Goal: Use online tool/utility: Utilize a website feature to perform a specific function

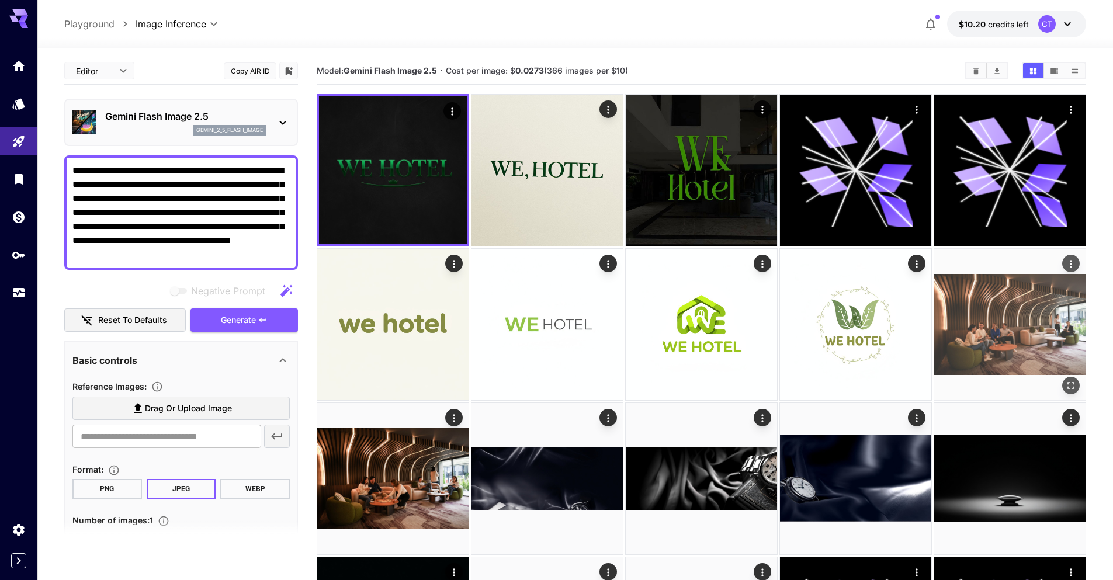
click at [999, 355] on img at bounding box center [1009, 324] width 151 height 151
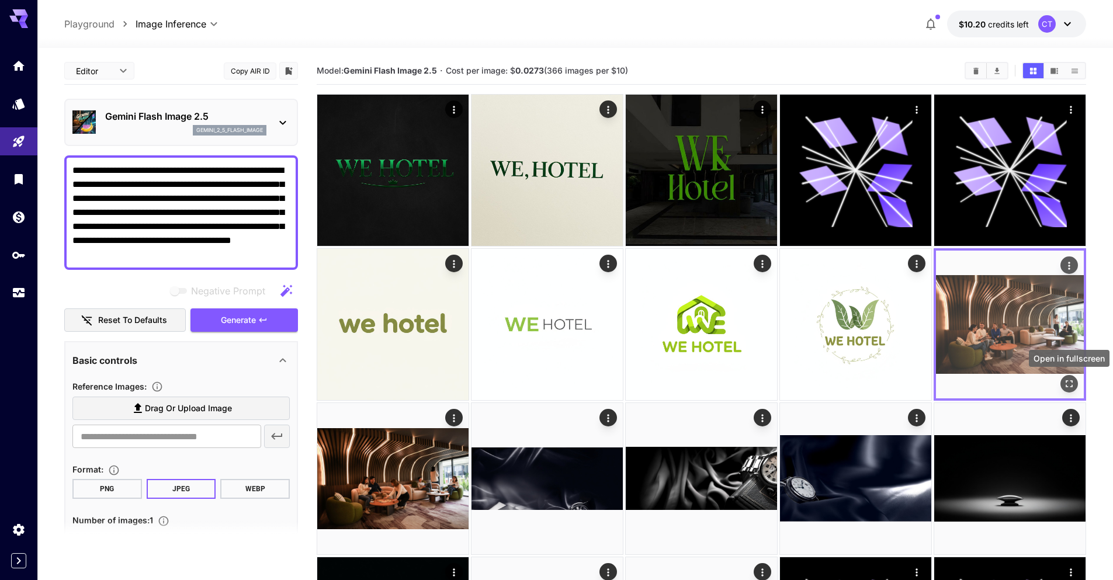
click at [1072, 387] on icon "Open in fullscreen" at bounding box center [1069, 384] width 12 height 12
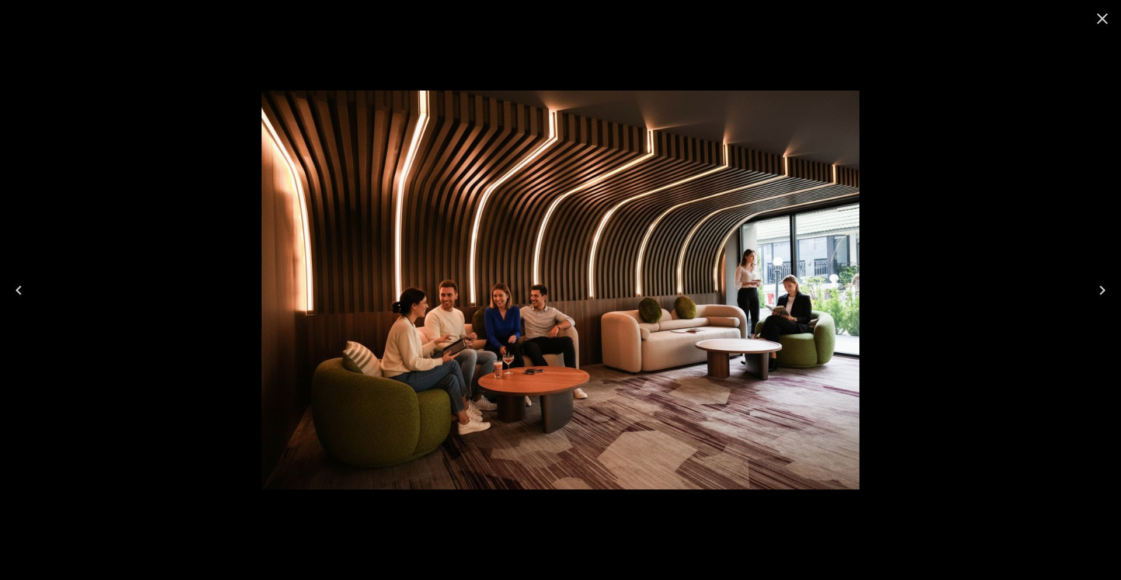
click at [1098, 12] on icon "Close" at bounding box center [1102, 18] width 19 height 19
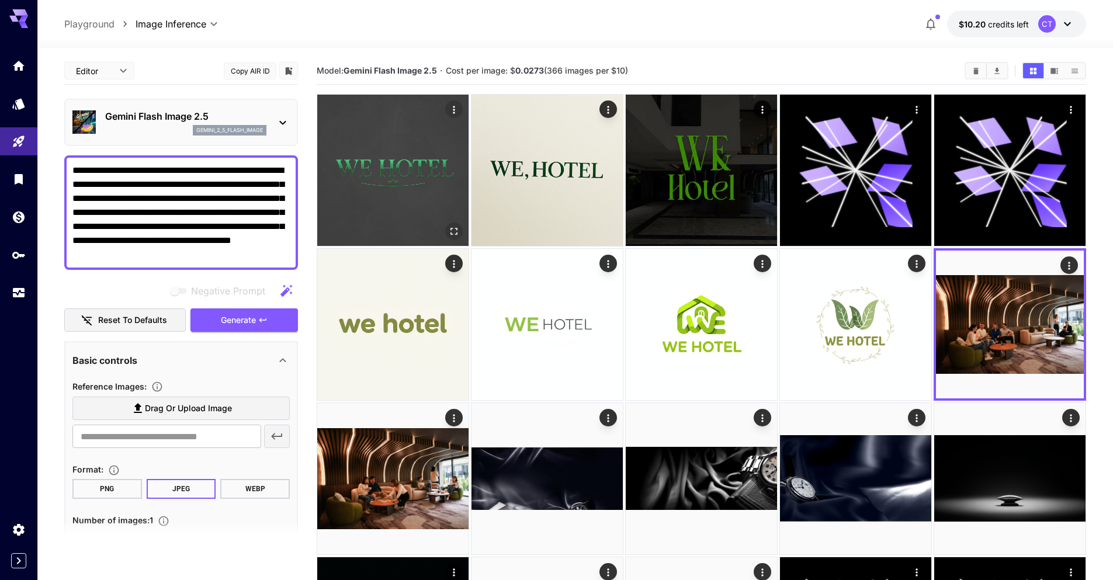
click at [426, 157] on img at bounding box center [392, 170] width 151 height 151
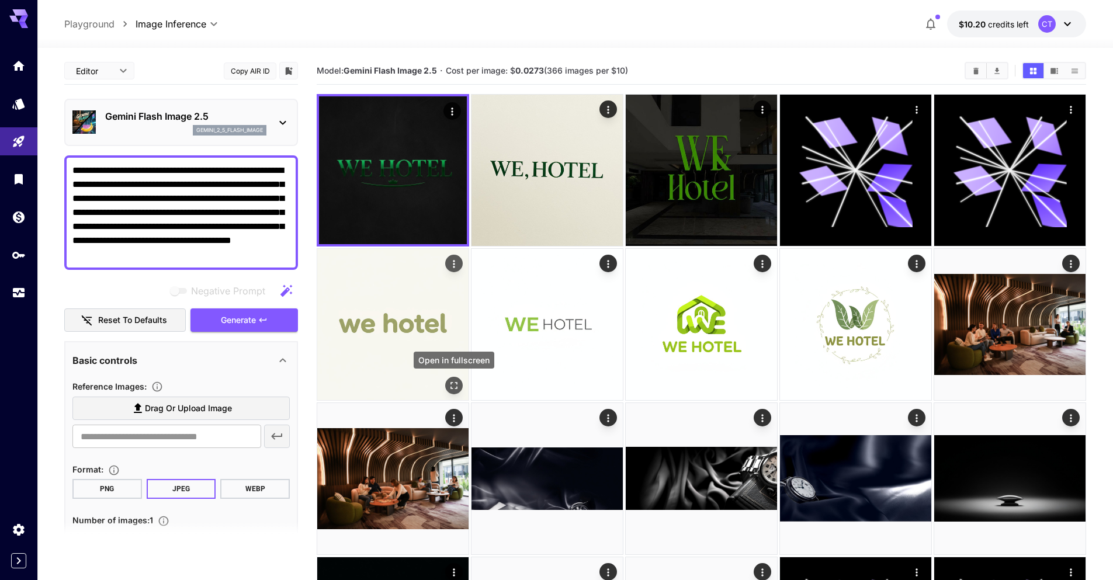
click at [452, 381] on icon "Open in fullscreen" at bounding box center [454, 386] width 12 height 12
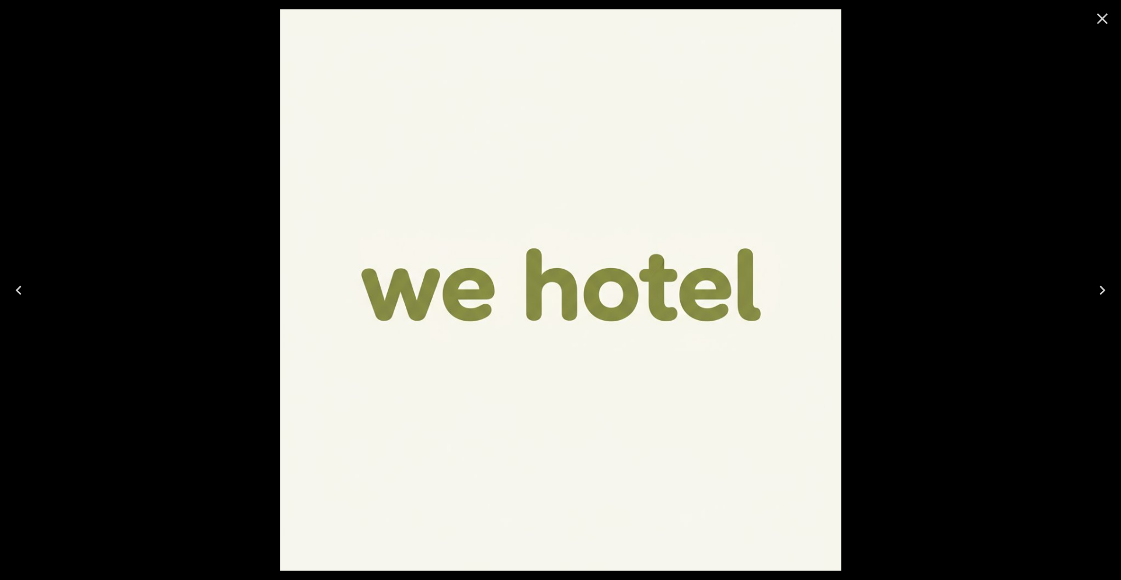
click at [1100, 17] on icon "Close" at bounding box center [1102, 18] width 19 height 19
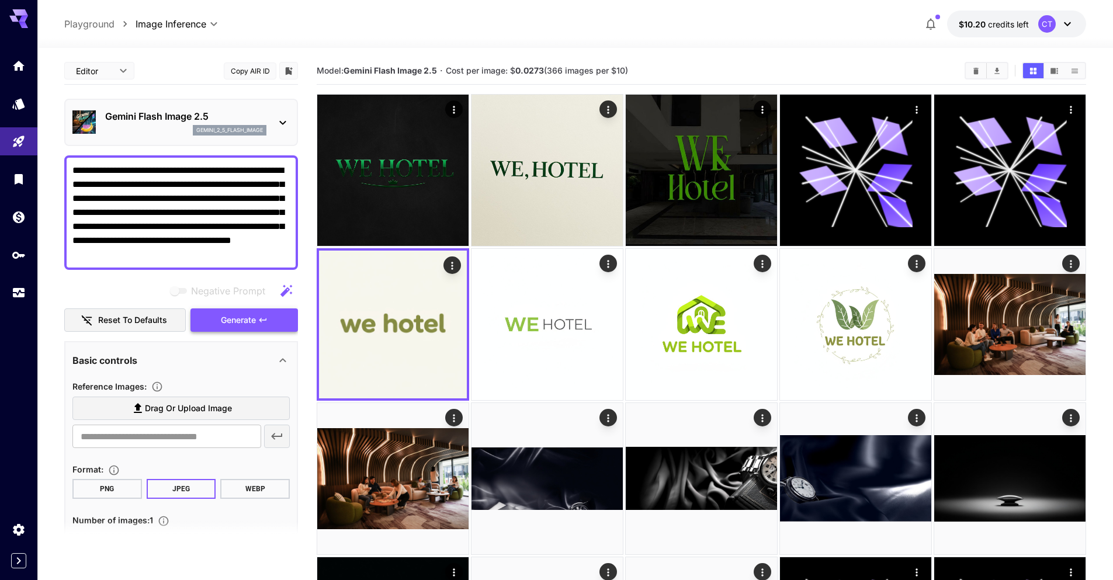
click at [257, 318] on button "Generate" at bounding box center [243, 320] width 107 height 24
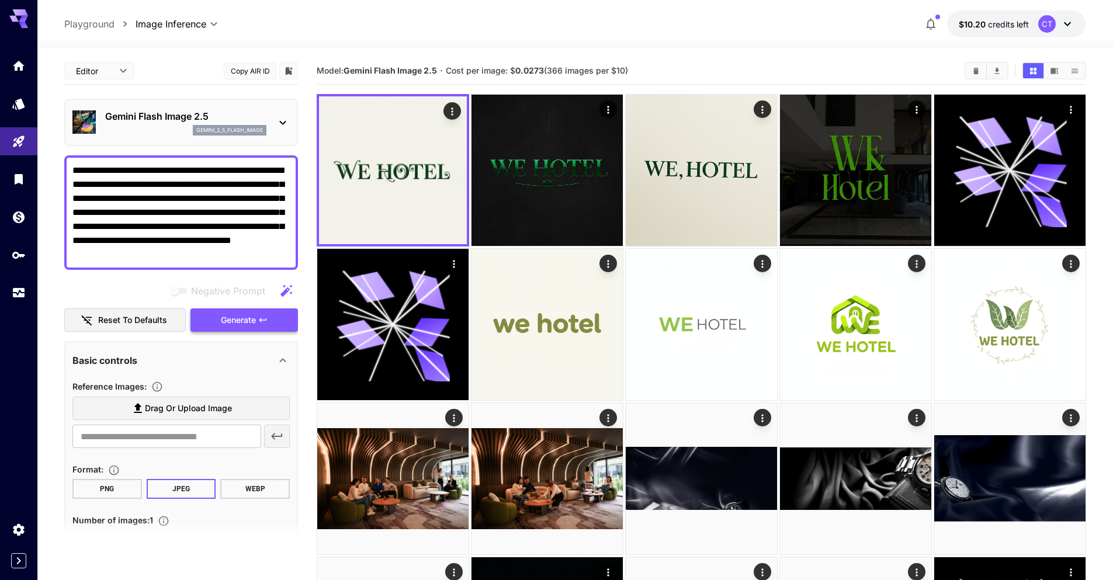
click at [264, 320] on icon "button" at bounding box center [262, 320] width 7 height 4
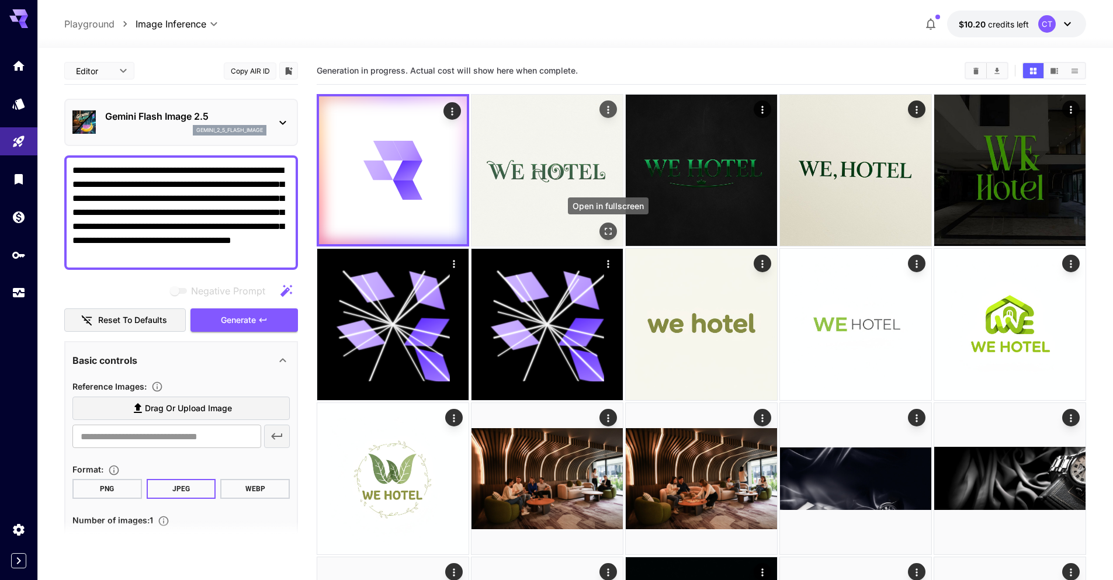
click at [607, 229] on icon "Open in fullscreen" at bounding box center [608, 231] width 12 height 12
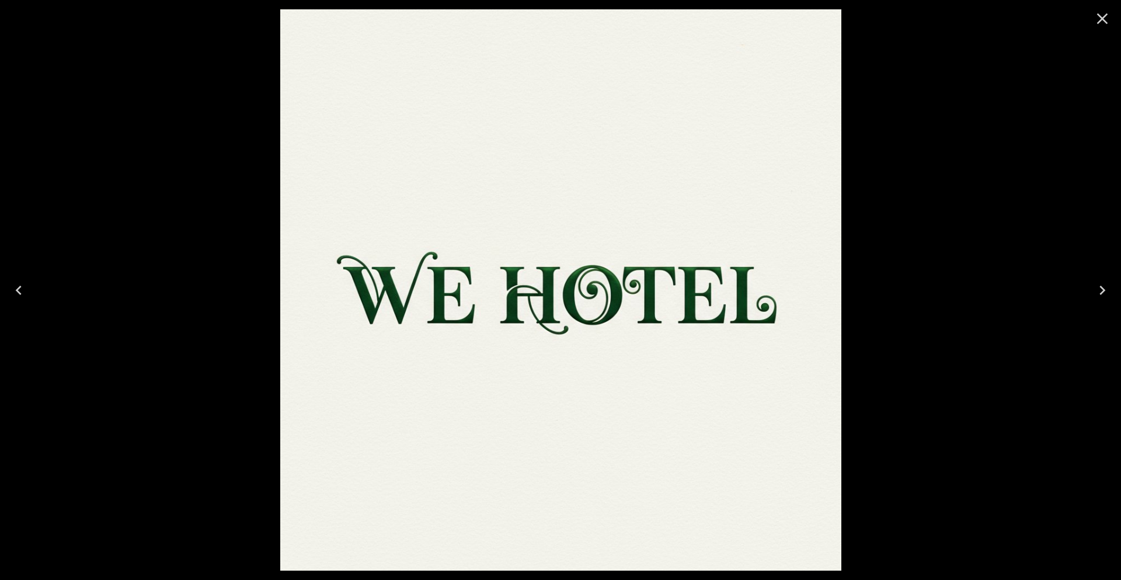
click at [1105, 22] on icon "Close" at bounding box center [1103, 18] width 11 height 11
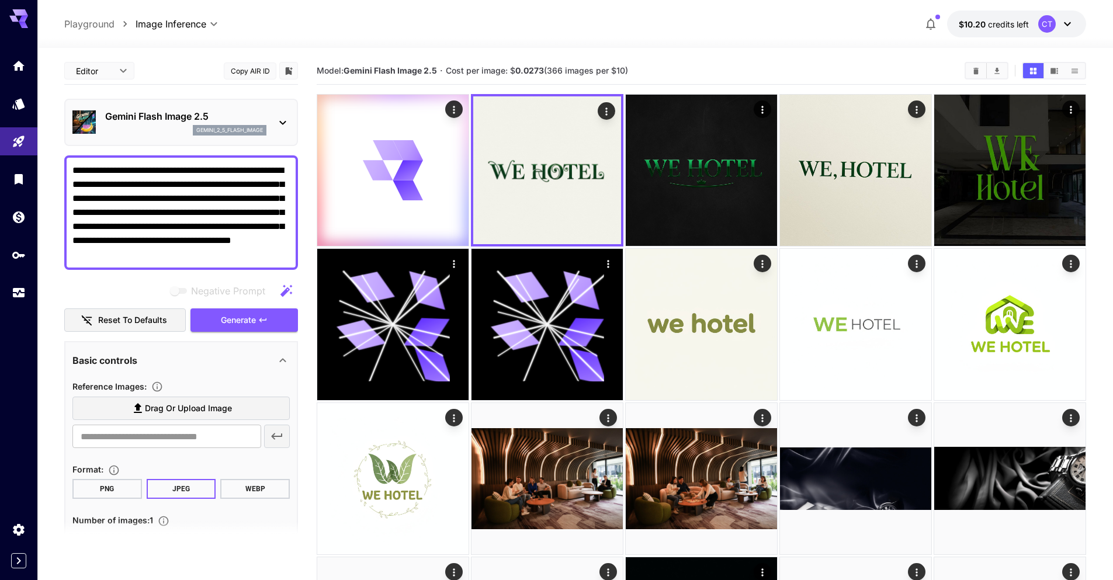
drag, startPoint x: 214, startPoint y: 262, endPoint x: 50, endPoint y: 167, distance: 190.0
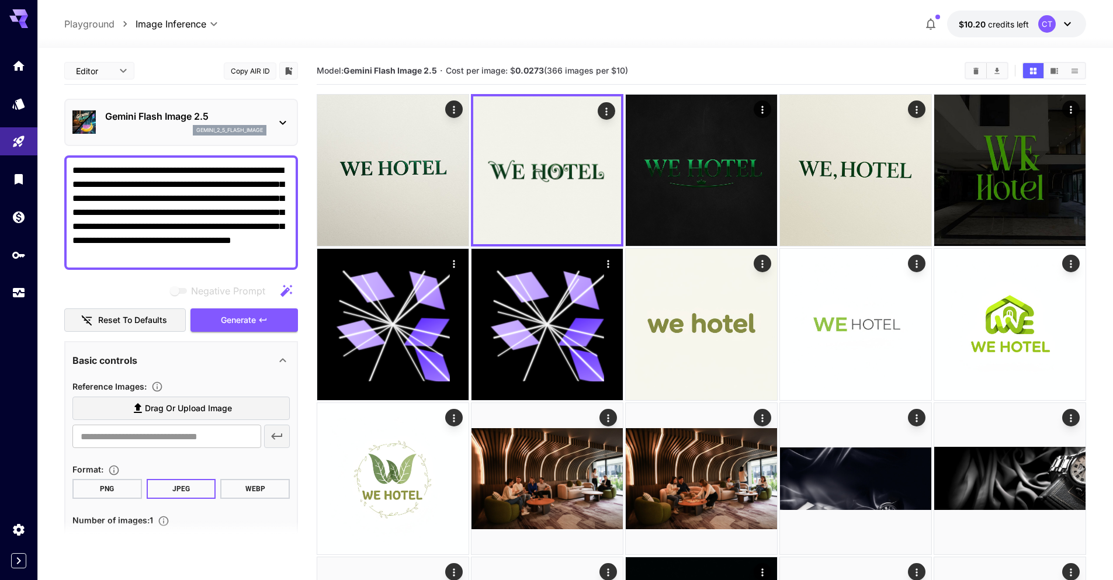
click at [217, 220] on textarea "**********" at bounding box center [180, 213] width 217 height 98
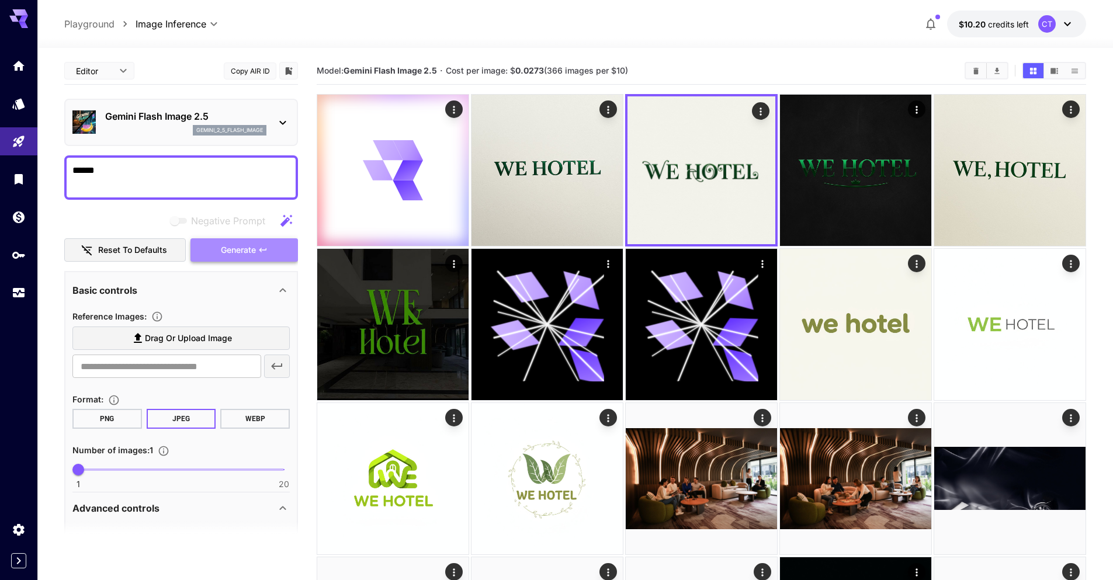
click at [238, 256] on span "Generate" at bounding box center [238, 250] width 35 height 15
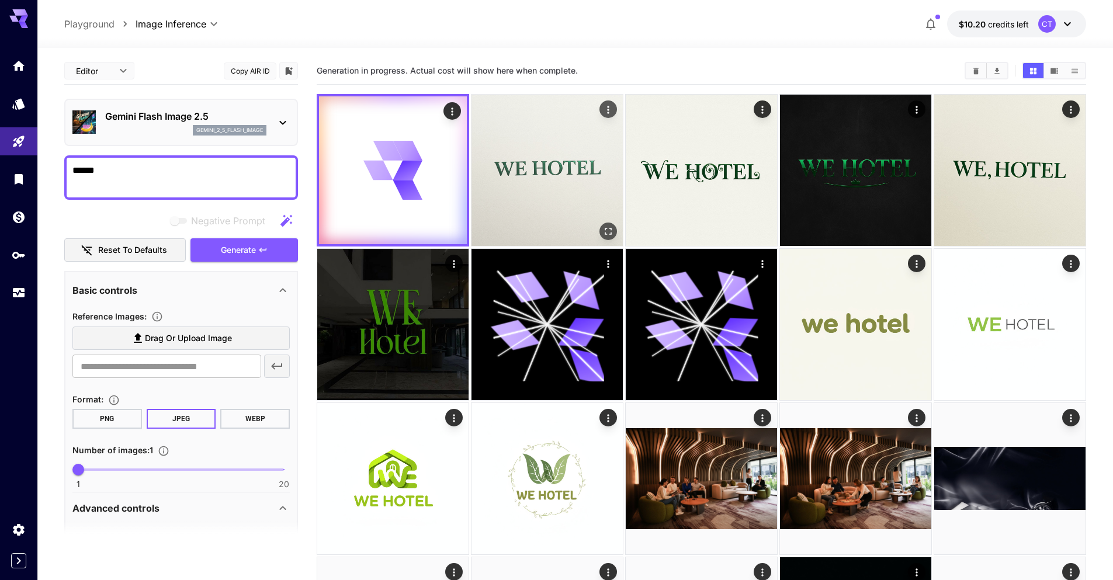
click at [565, 202] on img at bounding box center [546, 170] width 151 height 151
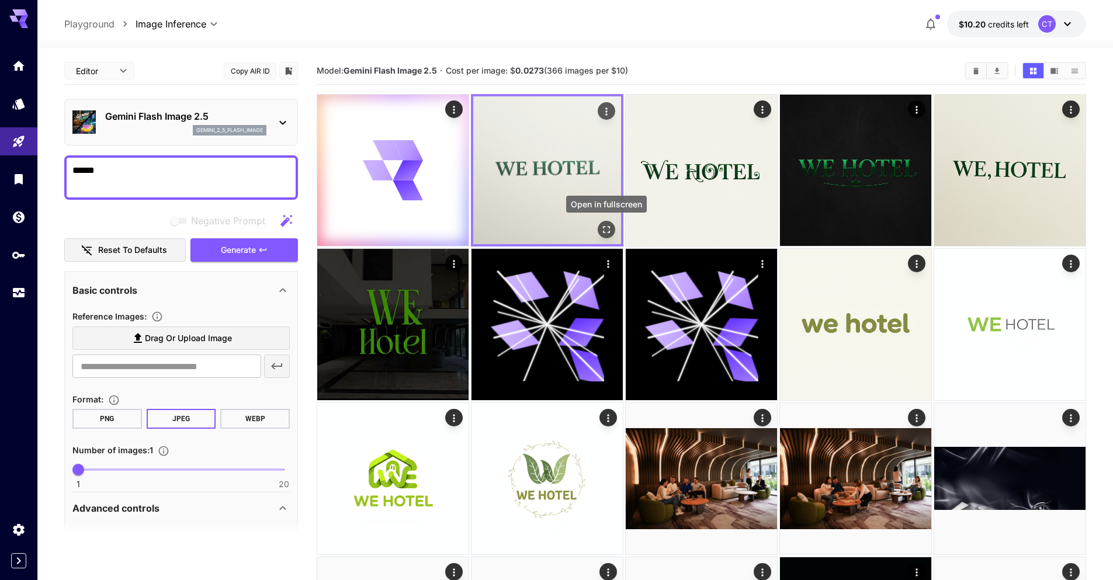
click at [607, 224] on icon "Open in fullscreen" at bounding box center [606, 230] width 12 height 12
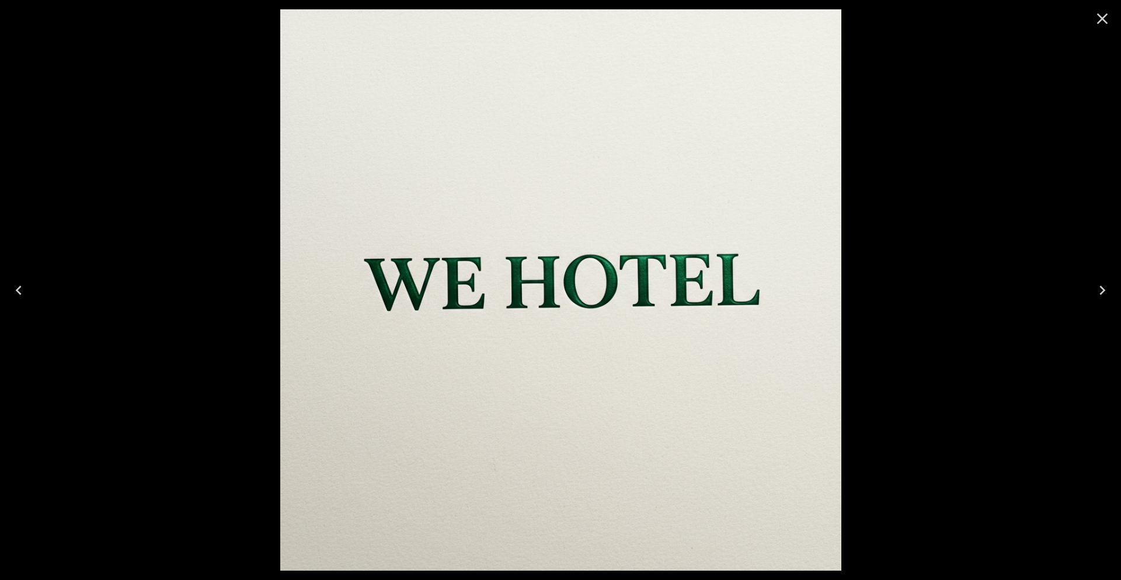
click at [1103, 22] on icon "Close" at bounding box center [1102, 18] width 19 height 19
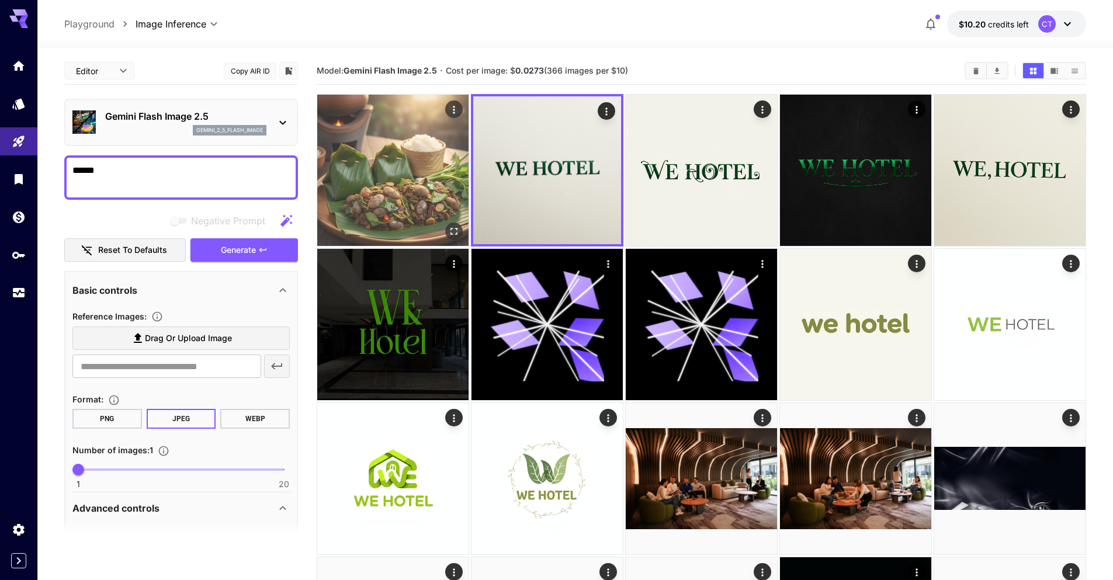
click at [452, 223] on button "Open in fullscreen" at bounding box center [454, 232] width 18 height 18
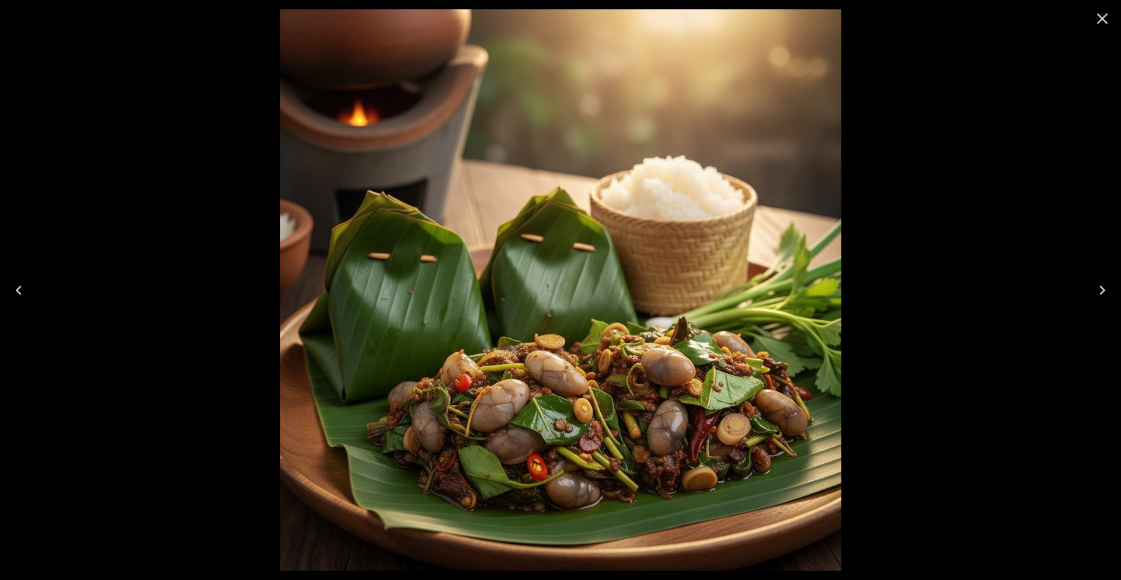
click at [1093, 18] on button "Close" at bounding box center [1103, 19] width 28 height 28
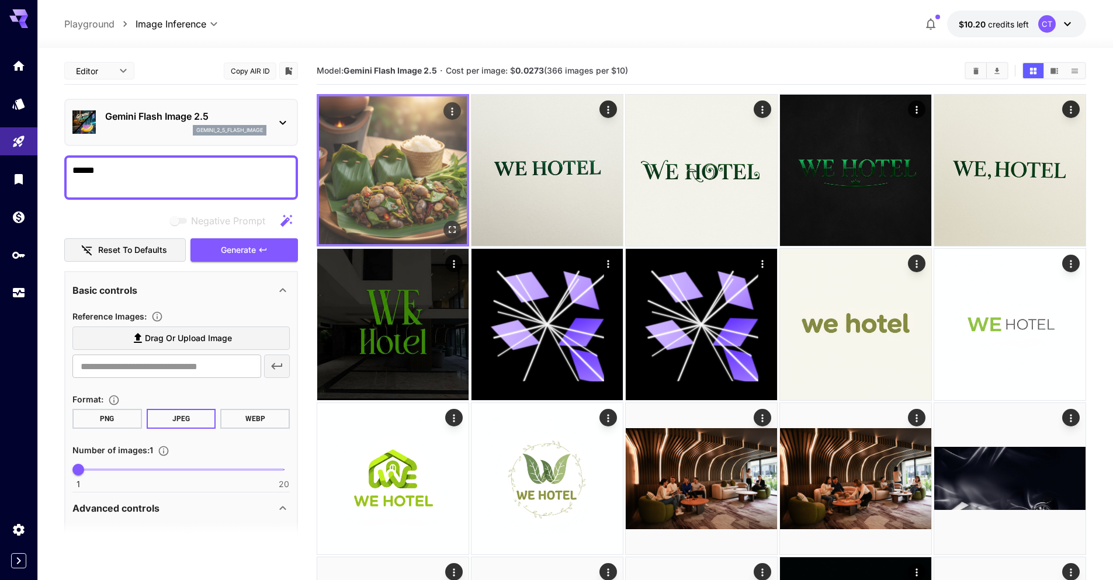
click at [450, 231] on icon "Open in fullscreen" at bounding box center [452, 230] width 12 height 12
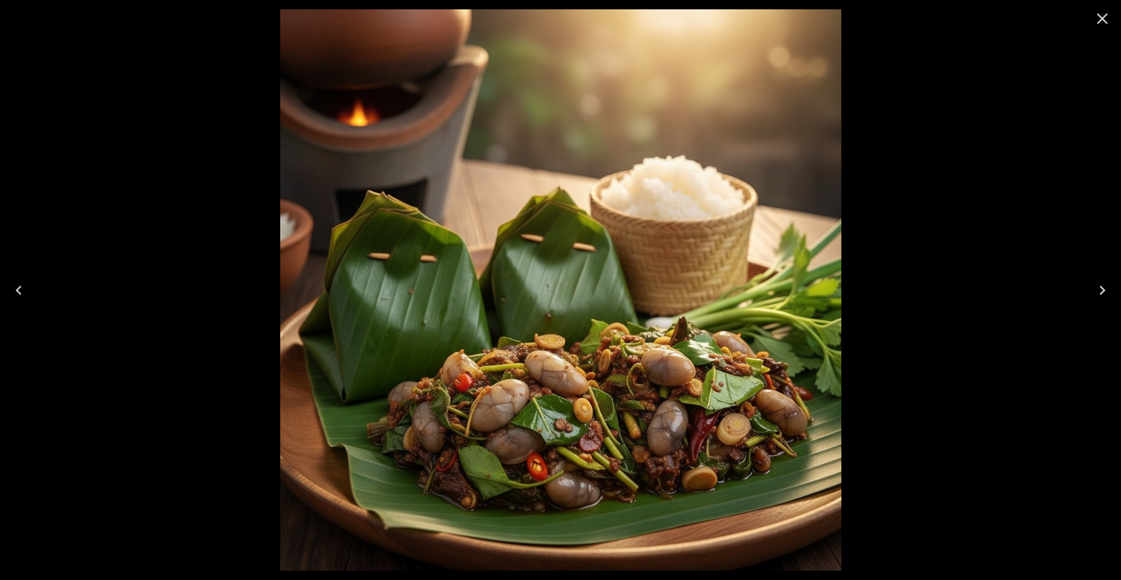
click at [1102, 14] on icon "Close" at bounding box center [1102, 18] width 19 height 19
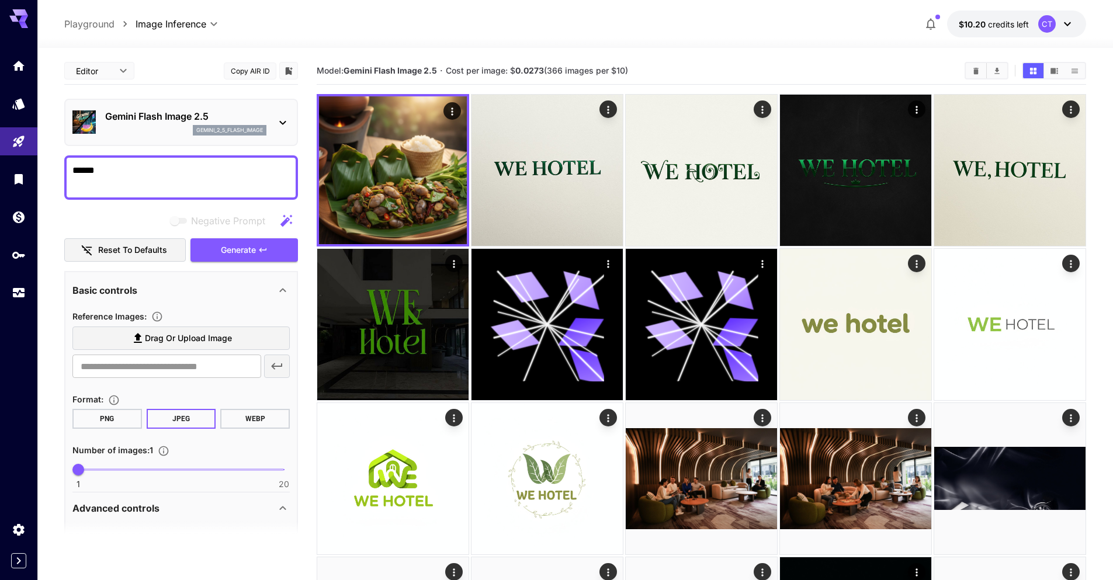
click at [189, 179] on textarea "******" at bounding box center [180, 178] width 217 height 28
drag, startPoint x: 180, startPoint y: 186, endPoint x: 59, endPoint y: 173, distance: 122.2
type textarea "*"
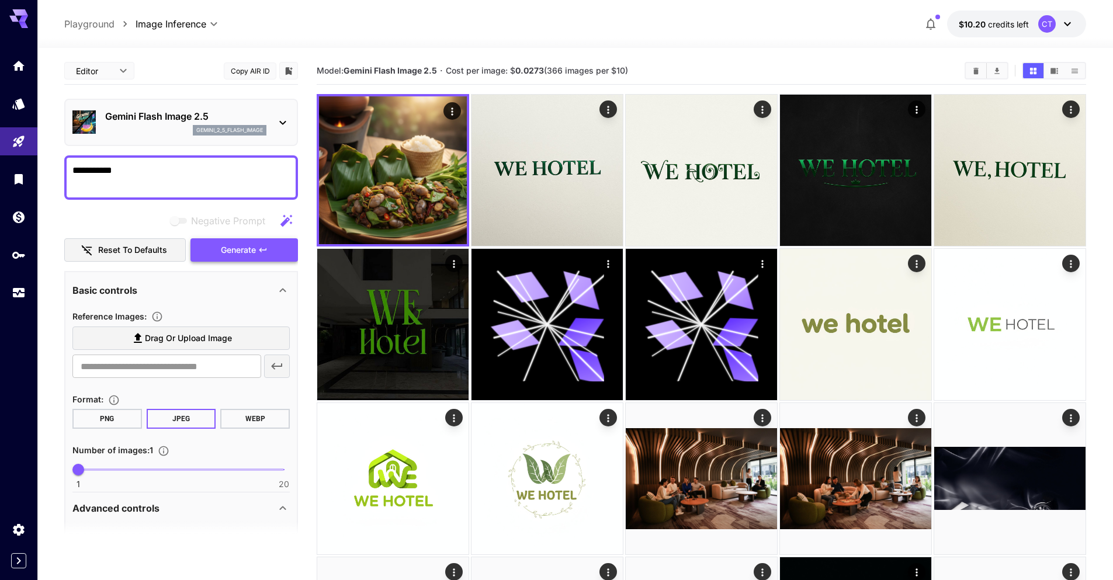
type textarea "**********"
click at [250, 245] on span "Generate" at bounding box center [238, 250] width 35 height 15
